Goal: Information Seeking & Learning: Learn about a topic

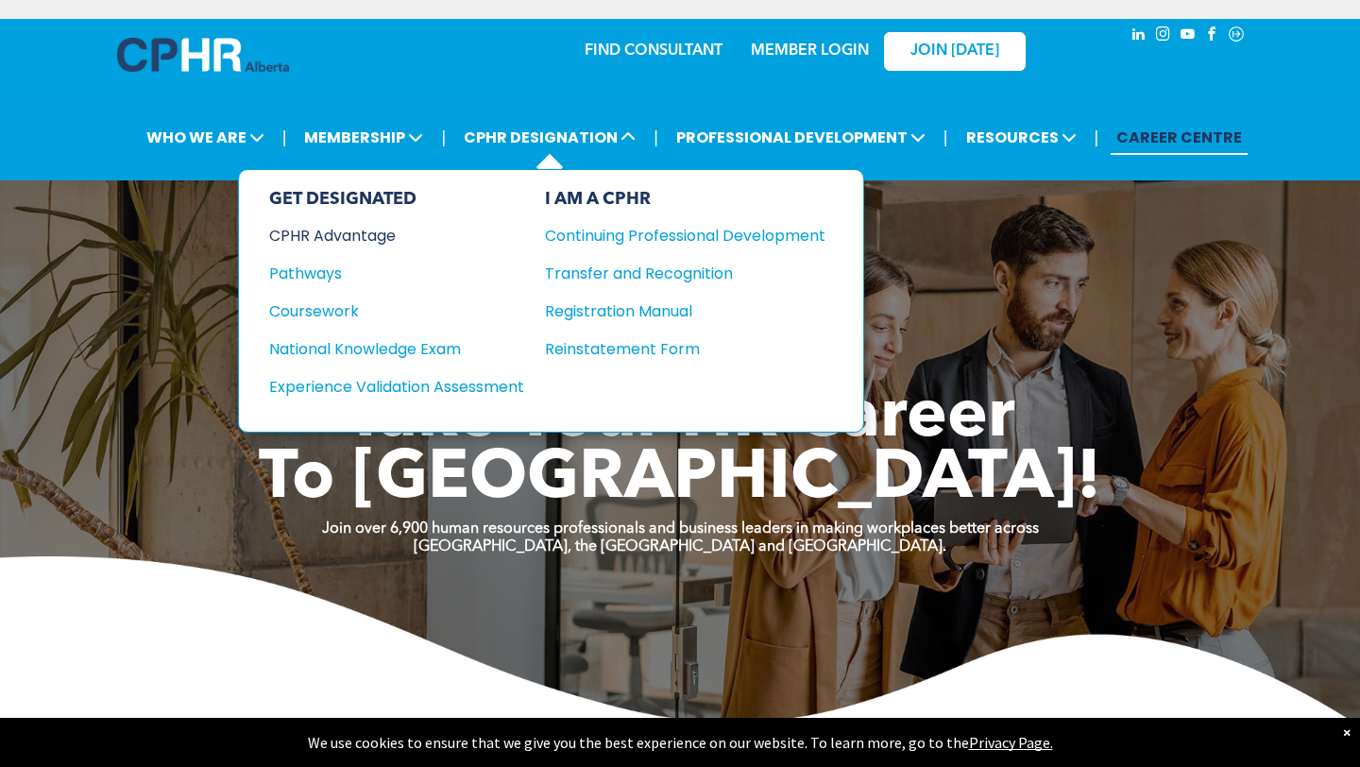
click at [365, 237] on div "CPHR Advantage" at bounding box center [384, 236] width 230 height 24
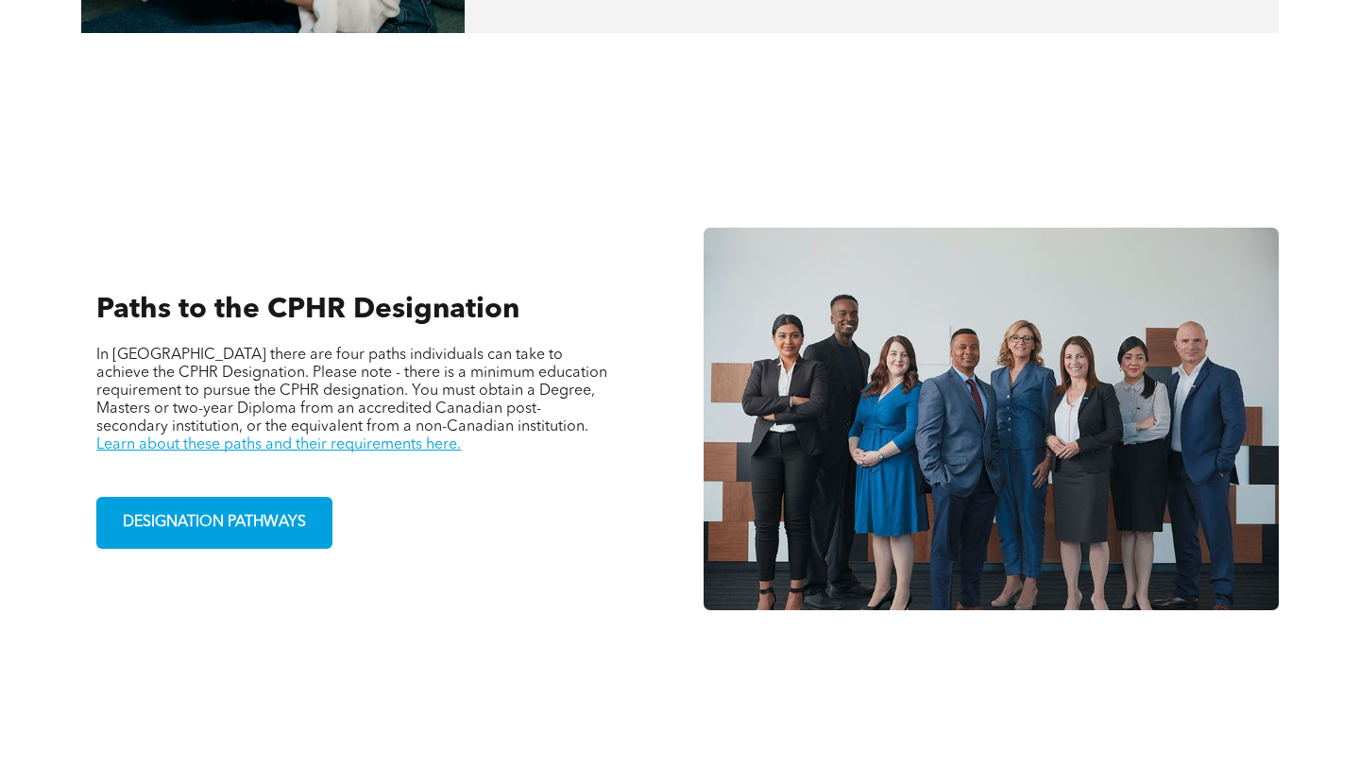
scroll to position [1134, 0]
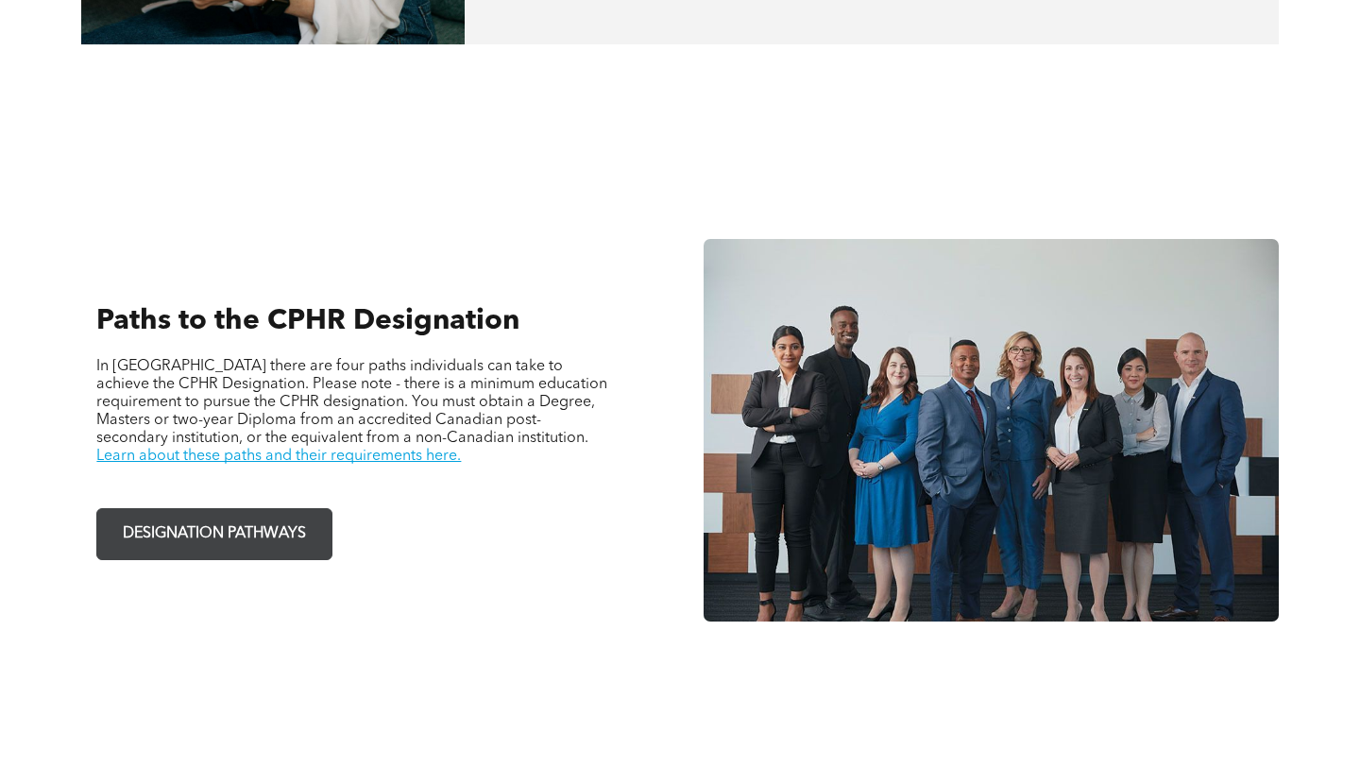
click at [283, 516] on span "DESIGNATION PATHWAYS" at bounding box center [214, 534] width 196 height 37
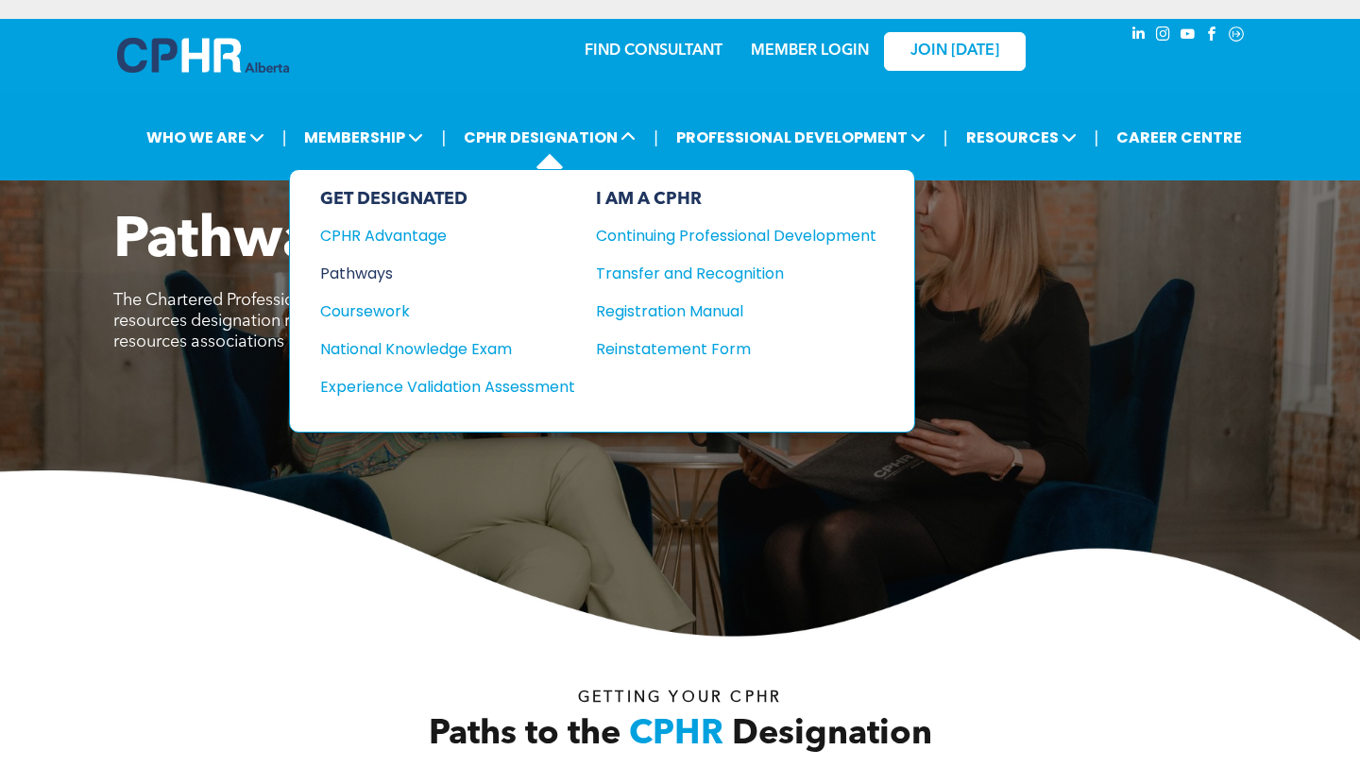
click at [370, 271] on div "Pathways" at bounding box center [435, 274] width 230 height 24
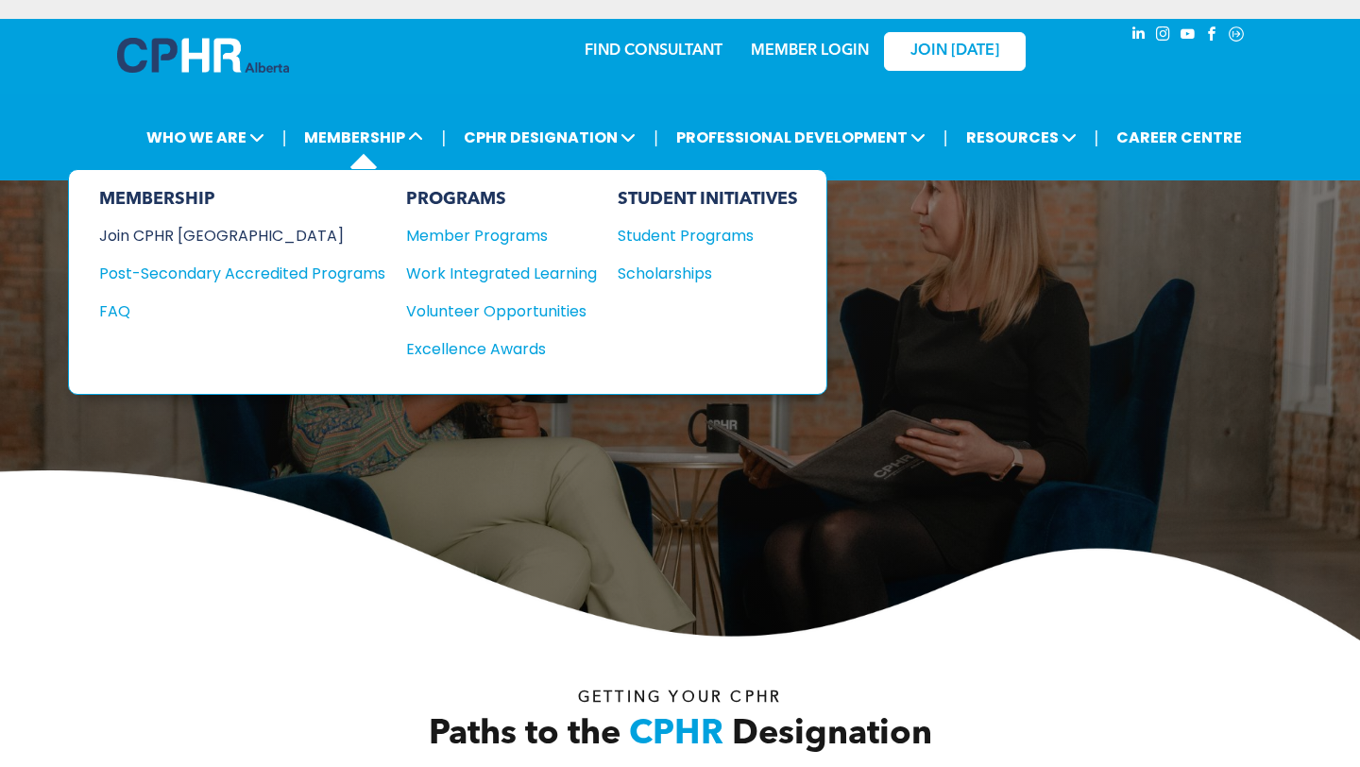
click at [184, 227] on div "Join CPHR [GEOGRAPHIC_DATA]" at bounding box center [228, 236] width 258 height 24
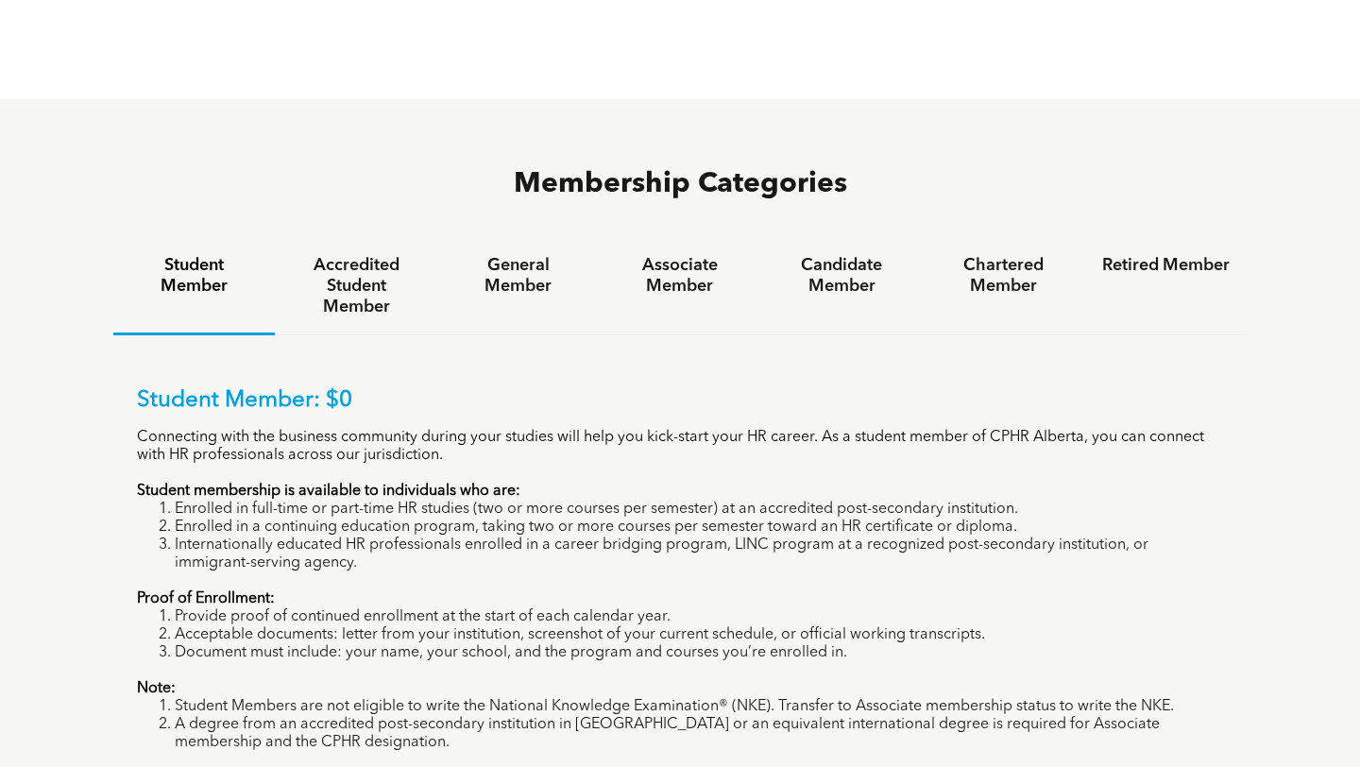
scroll to position [1194, 0]
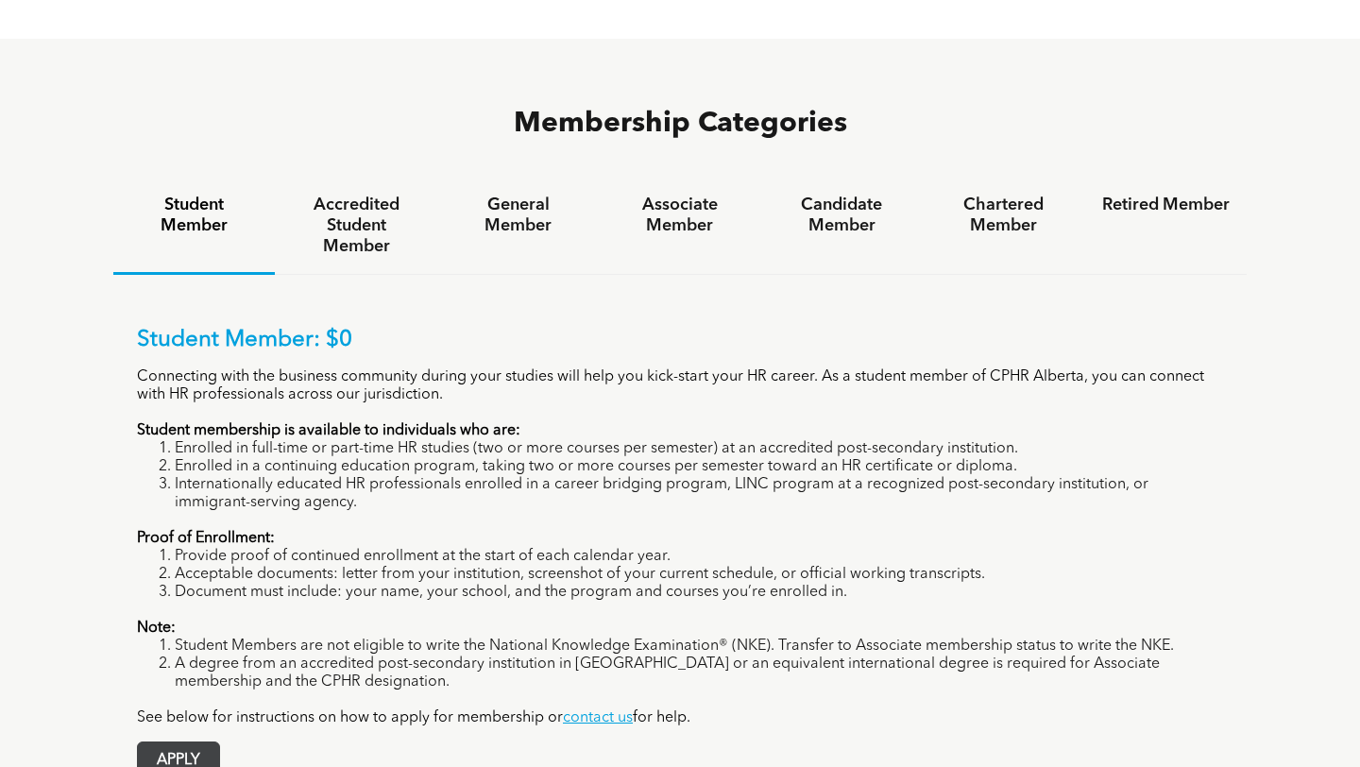
click at [190, 742] on span "APPLY" at bounding box center [178, 760] width 81 height 37
click at [371, 195] on h4 "Accredited Student Member" at bounding box center [356, 226] width 128 height 62
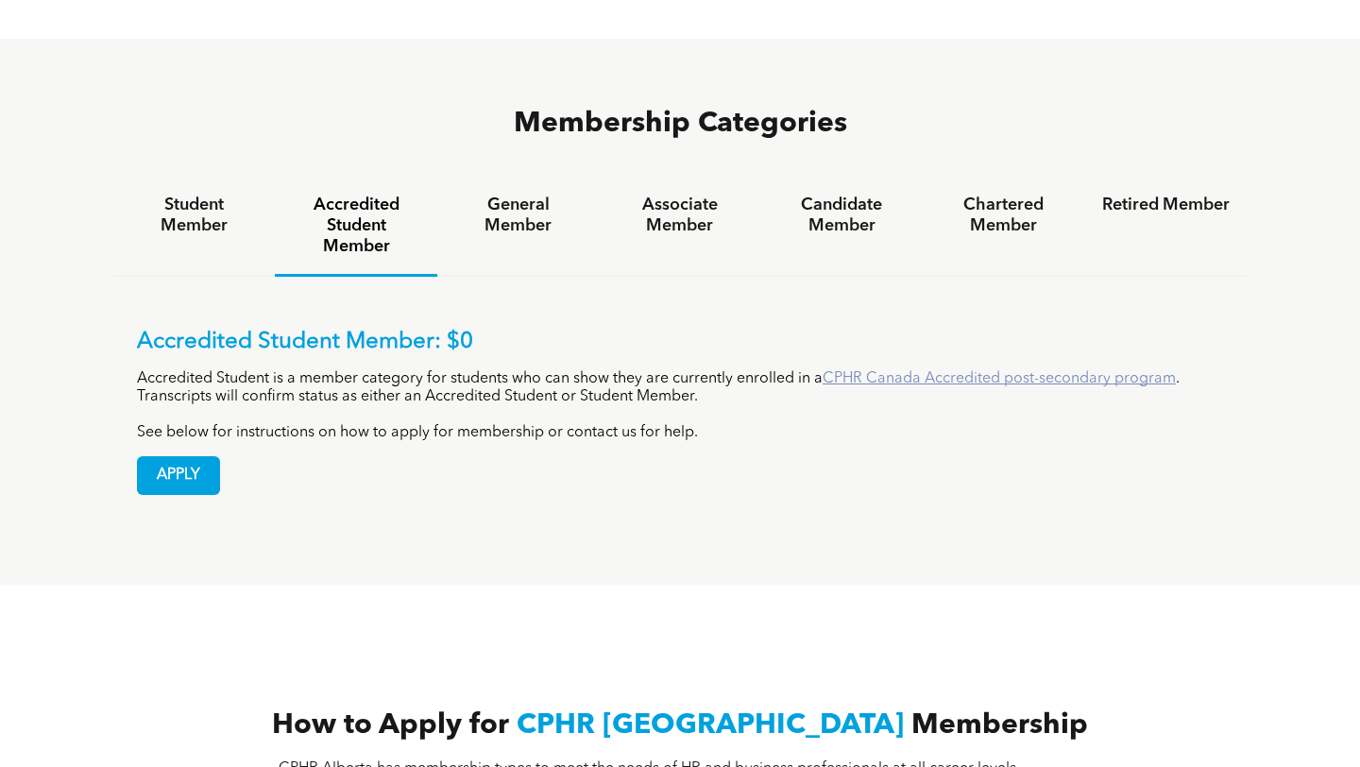
click at [923, 371] on link "CPHR Canada Accredited post-secondary program" at bounding box center [999, 378] width 353 height 15
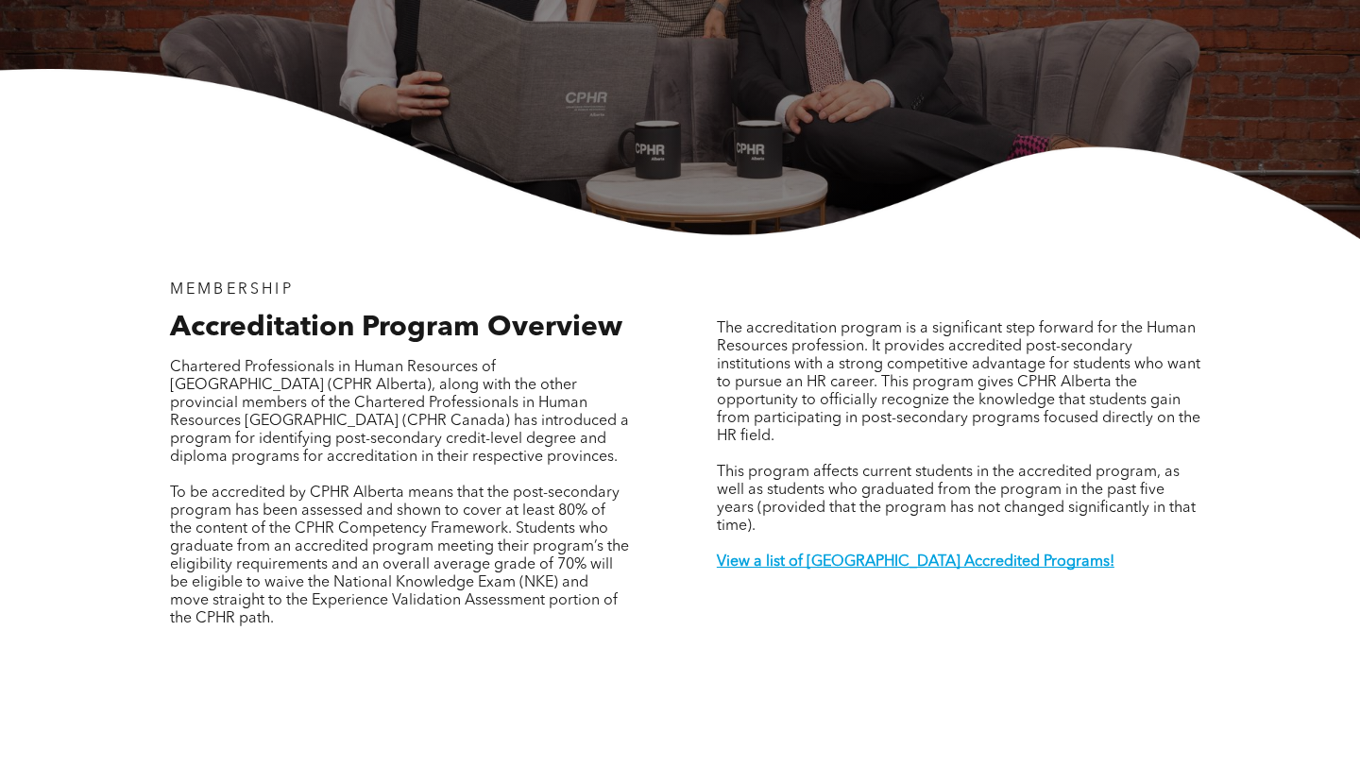
scroll to position [393, 0]
click at [775, 554] on strong "View a list of Alberta Accredited Programs!" at bounding box center [916, 561] width 398 height 15
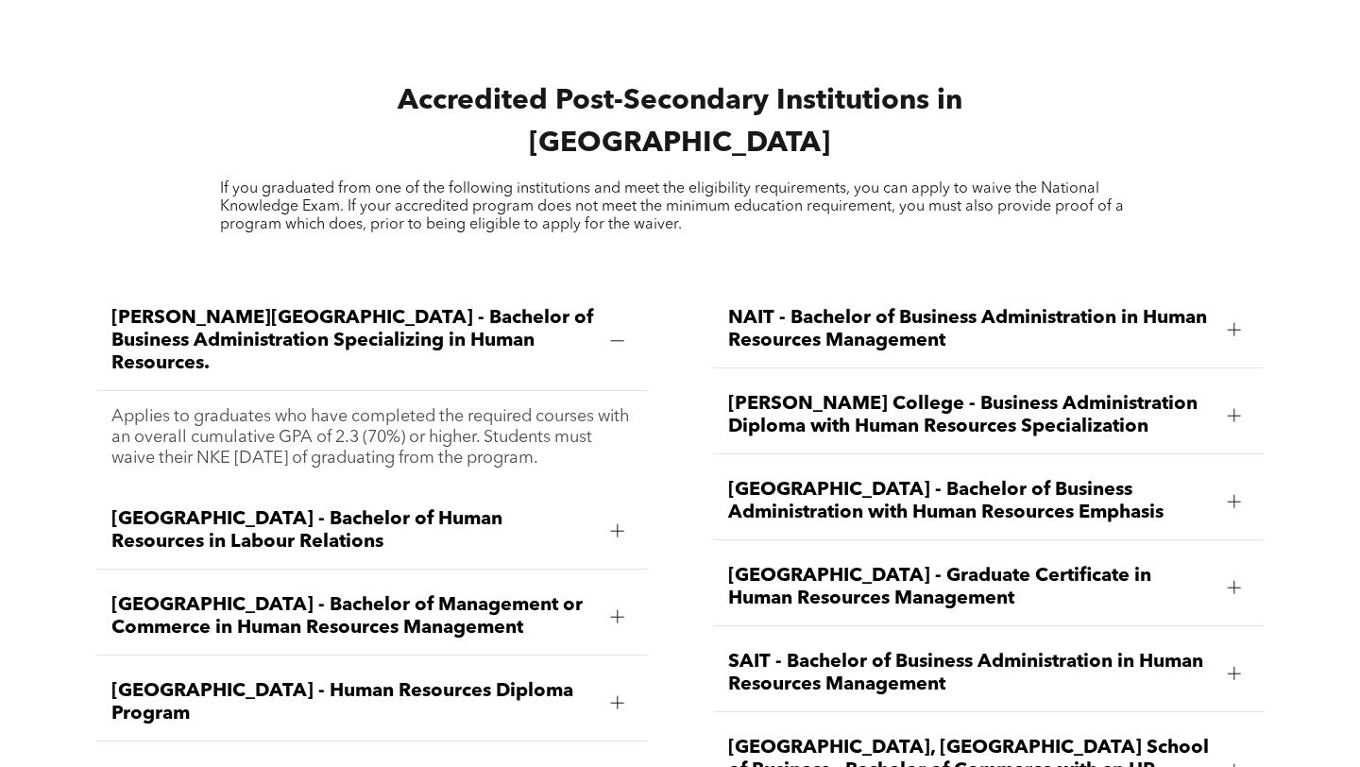
scroll to position [2461, 0]
